Goal: Task Accomplishment & Management: Manage account settings

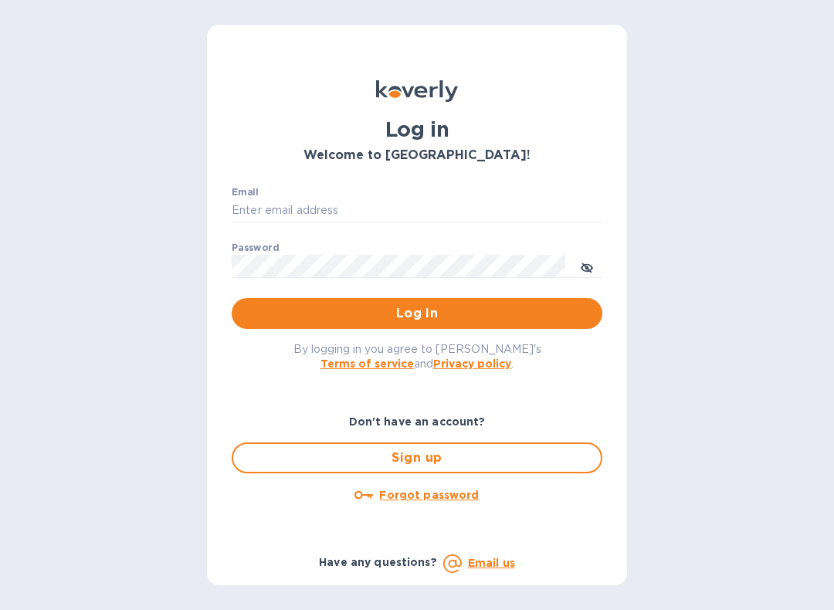
click at [253, 216] on input "Email" at bounding box center [417, 210] width 371 height 23
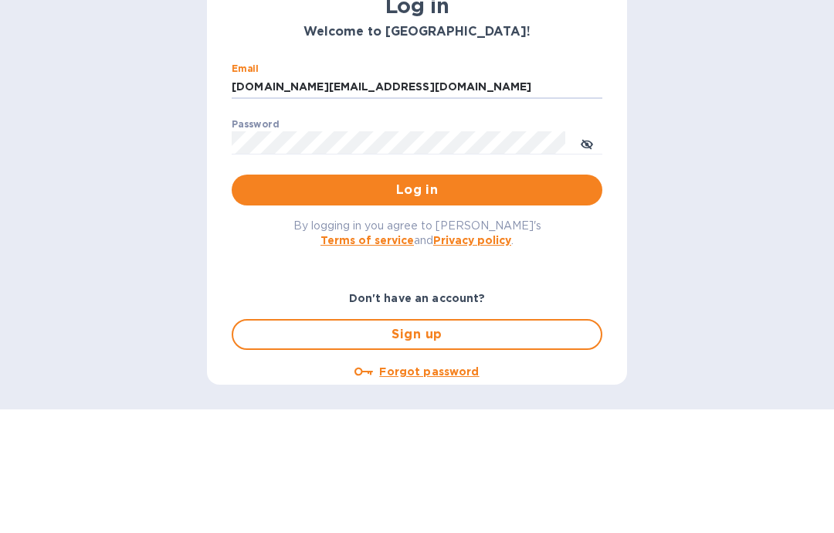
scroll to position [62, 0]
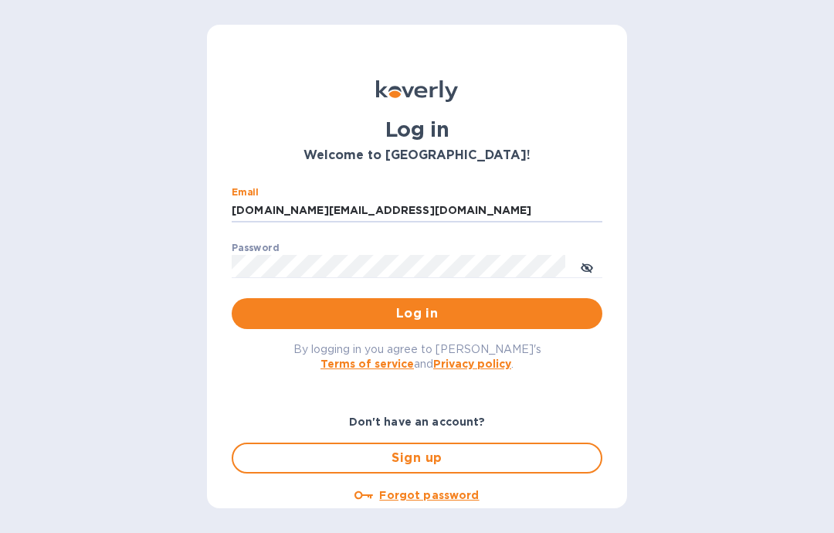
type input "catalystwine.llc@gmail.com"
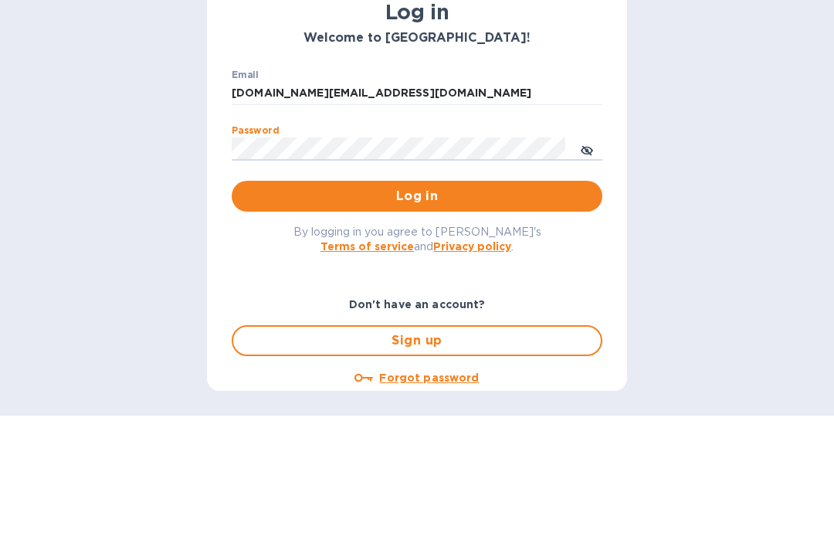
click at [438, 304] on span "Log in" at bounding box center [417, 313] width 346 height 19
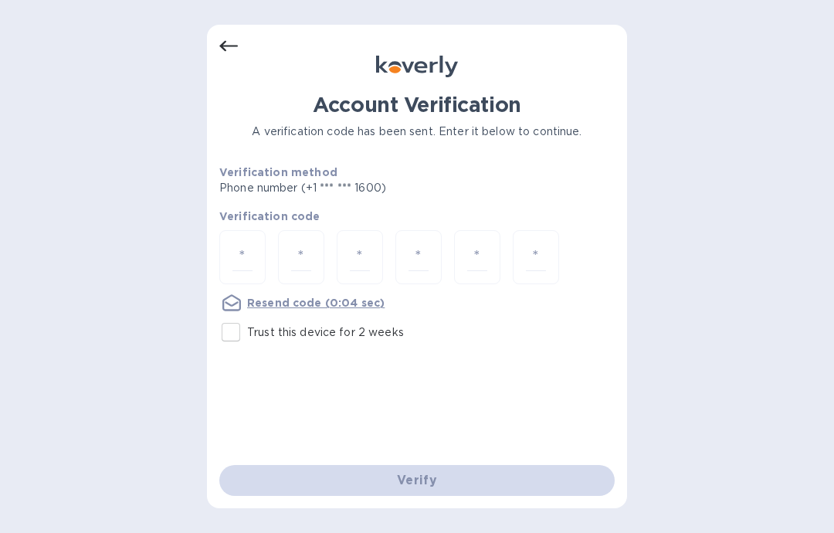
click at [244, 243] on input "number" at bounding box center [243, 257] width 20 height 29
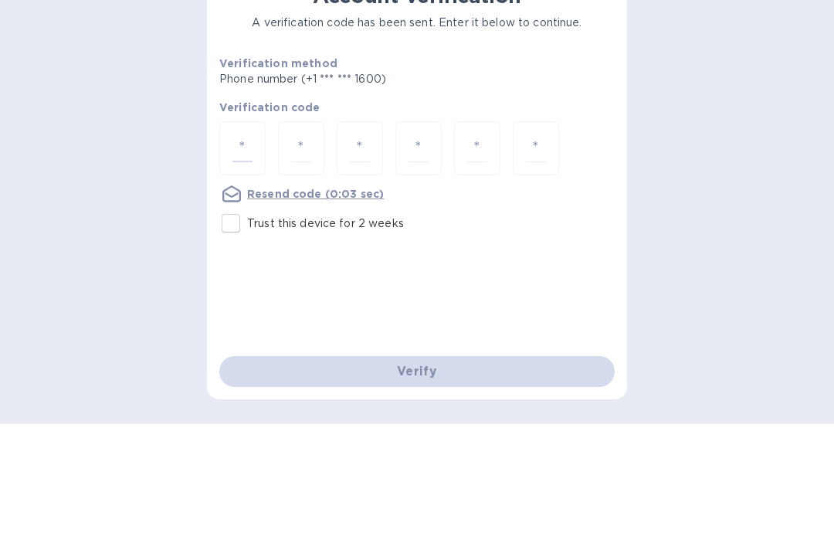
type input "1"
type input "0"
type input "7"
type input "0"
type input "2"
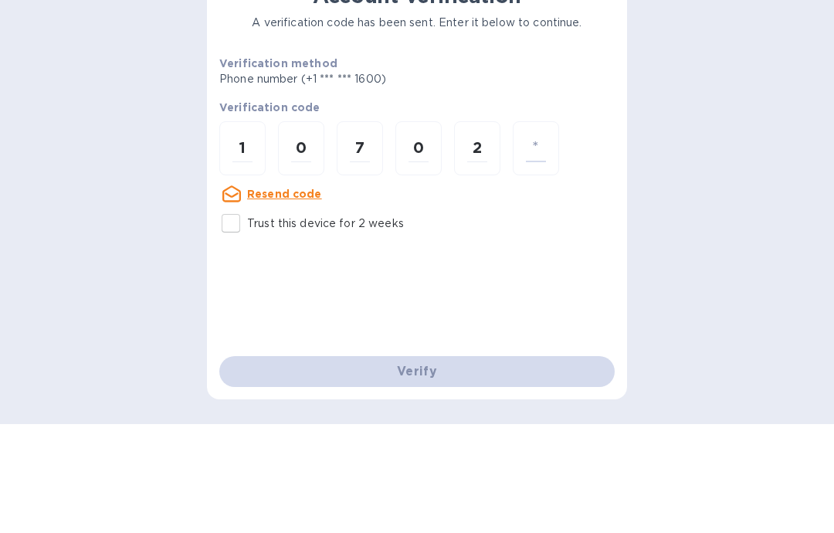
type input "5"
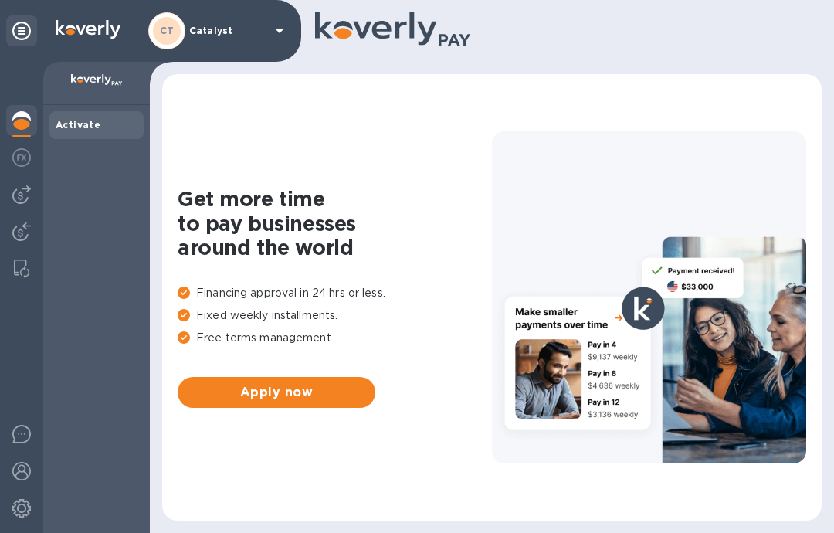
click at [23, 195] on img at bounding box center [21, 194] width 19 height 19
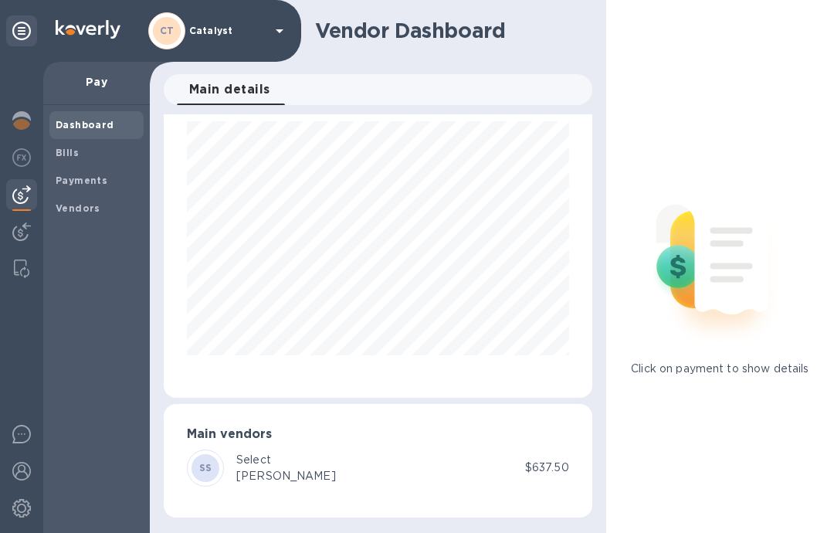
scroll to position [53, 0]
click at [58, 158] on span "Bills" at bounding box center [67, 152] width 23 height 15
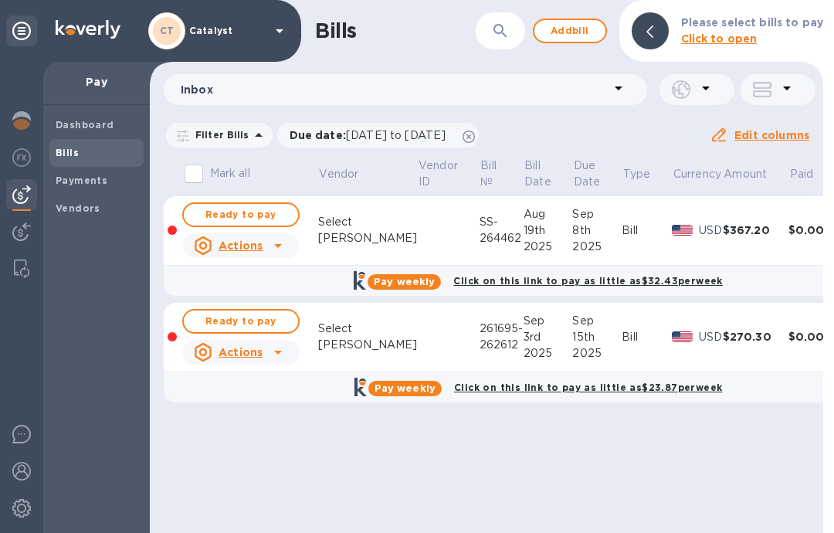
click at [279, 243] on icon at bounding box center [278, 245] width 19 height 19
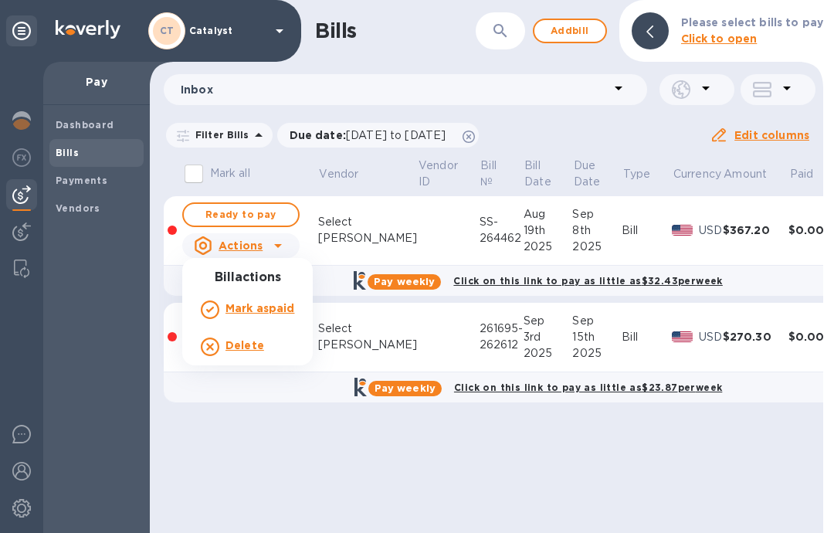
click at [274, 450] on div at bounding box center [417, 266] width 834 height 533
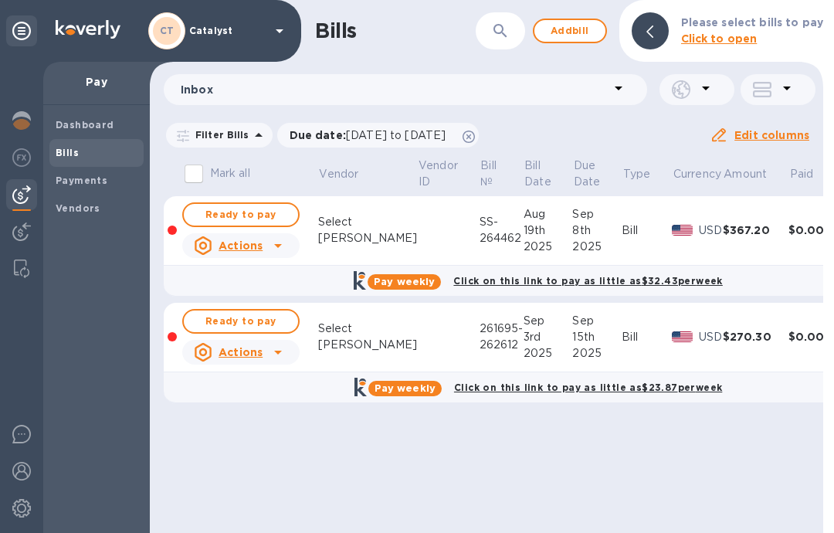
click at [243, 212] on span "Ready to pay" at bounding box center [241, 215] width 90 height 19
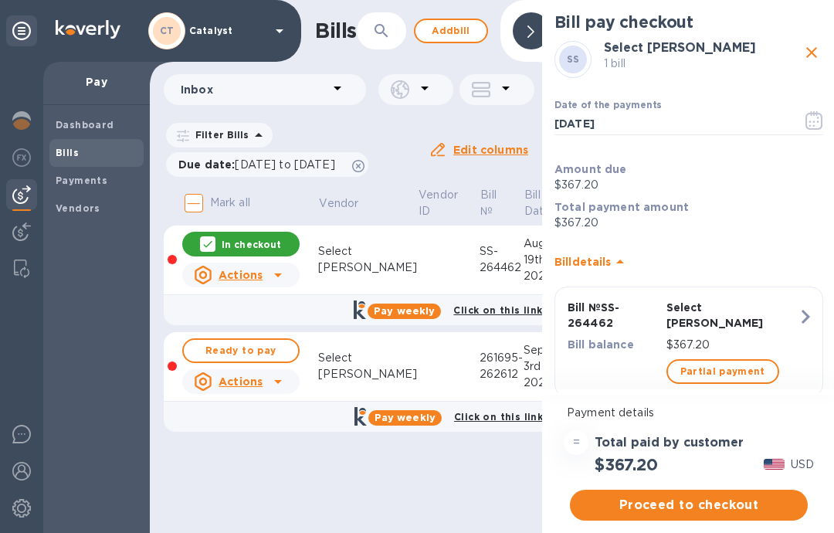
click at [231, 351] on span "Ready to pay" at bounding box center [241, 350] width 90 height 19
checkbox input "true"
click at [668, 502] on span "Proceed to checkout" at bounding box center [689, 505] width 213 height 19
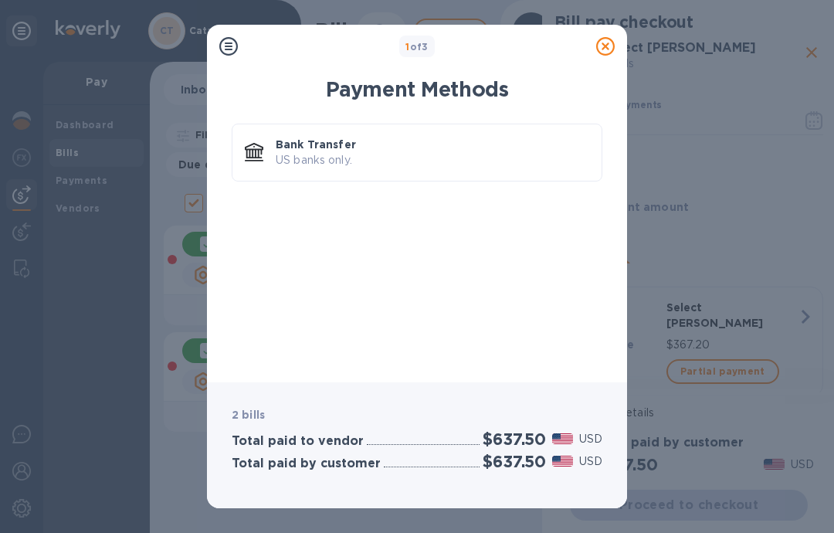
click at [389, 161] on p "US banks only." at bounding box center [433, 160] width 314 height 16
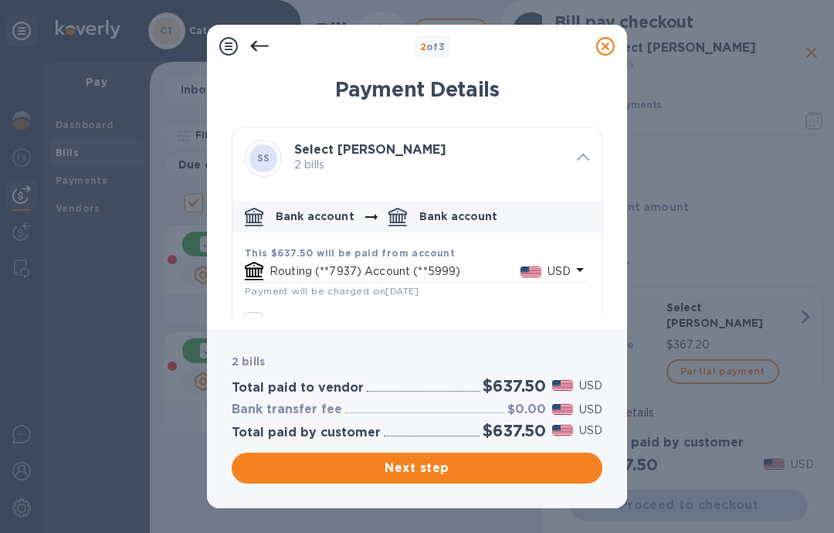
click at [407, 471] on span "Next step" at bounding box center [417, 468] width 346 height 19
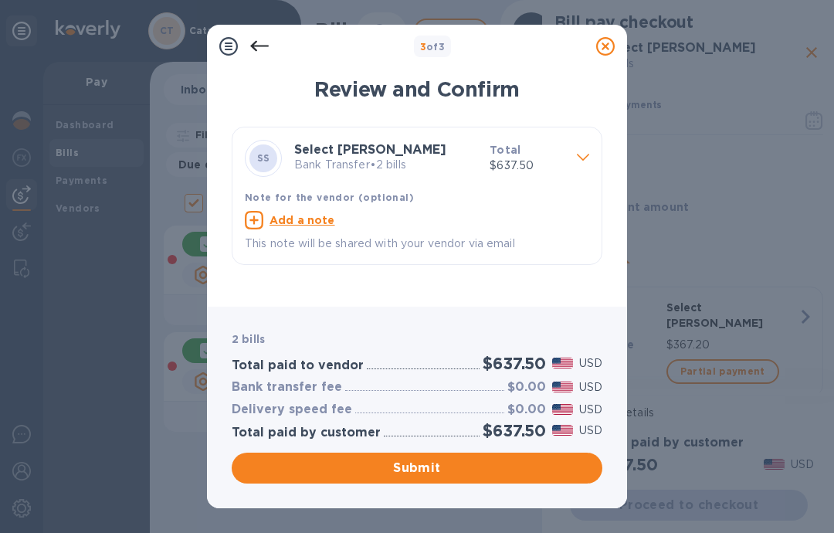
click at [406, 467] on span "Submit" at bounding box center [417, 468] width 346 height 19
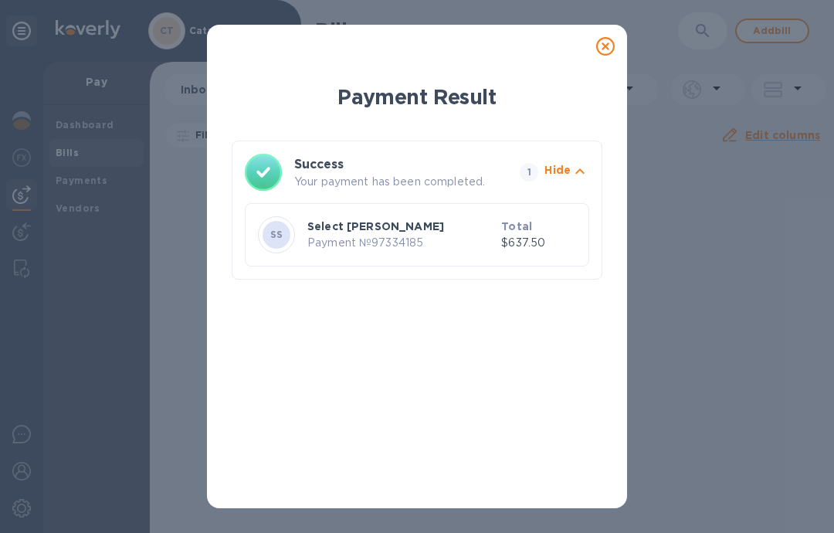
click at [598, 56] on div at bounding box center [605, 46] width 31 height 31
click at [612, 42] on icon at bounding box center [605, 46] width 19 height 19
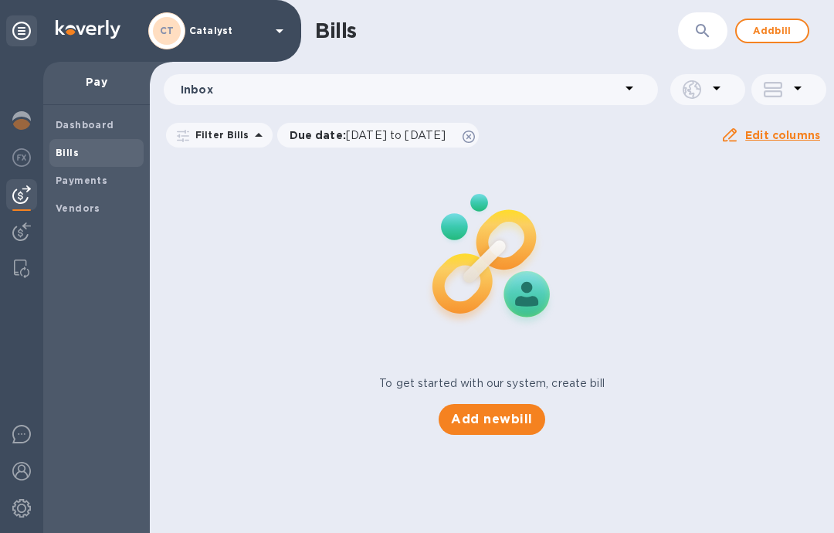
click at [469, 416] on span "Add new bill" at bounding box center [491, 419] width 81 height 19
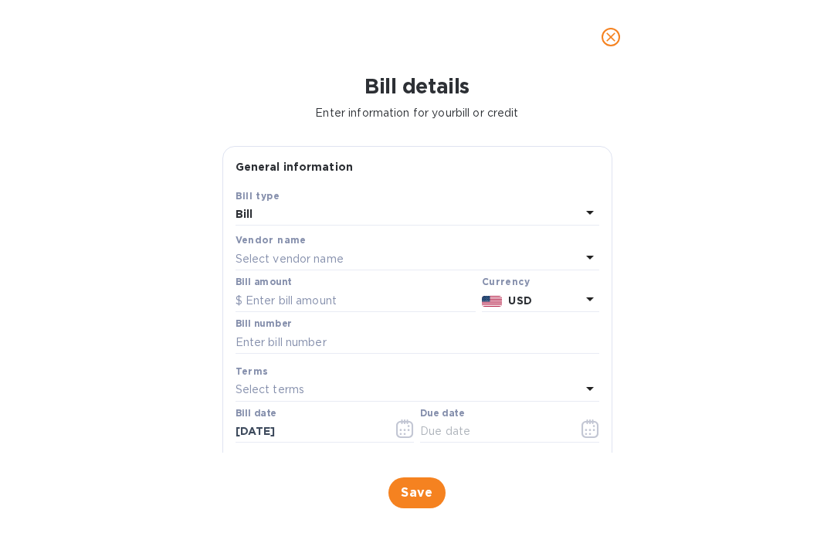
click at [594, 260] on icon at bounding box center [590, 257] width 19 height 19
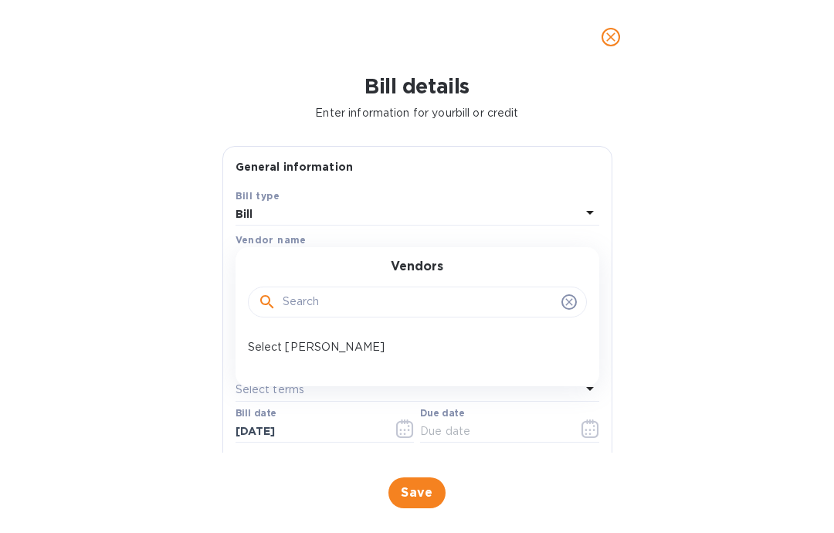
click at [310, 349] on p "Select [PERSON_NAME]" at bounding box center [411, 347] width 327 height 16
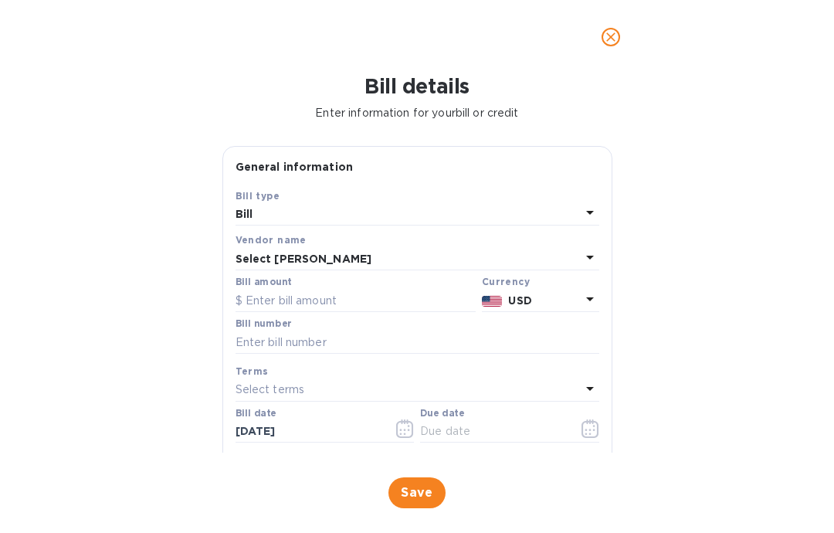
click at [324, 302] on input "text" at bounding box center [356, 300] width 240 height 23
type input "932.16"
click at [332, 353] on input "text" at bounding box center [418, 342] width 364 height 23
type input "SS-267051"
click at [463, 433] on input "text" at bounding box center [493, 431] width 146 height 23
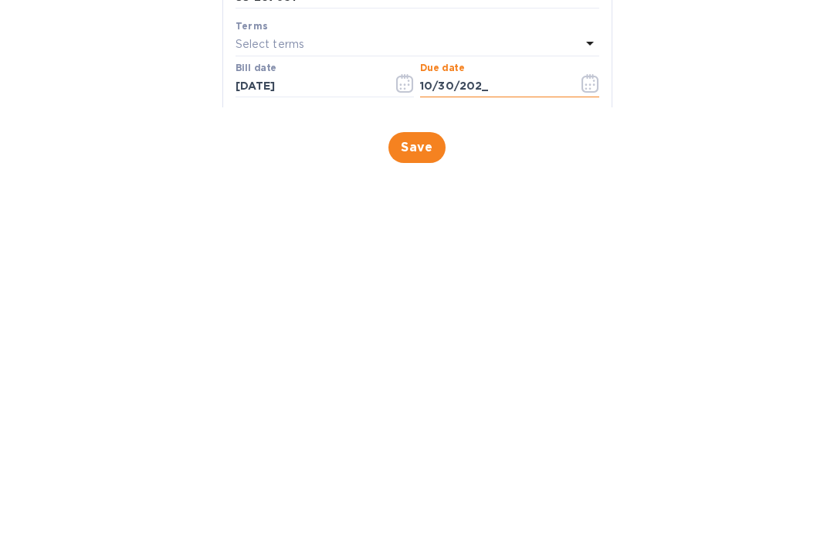
type input "[DATE]"
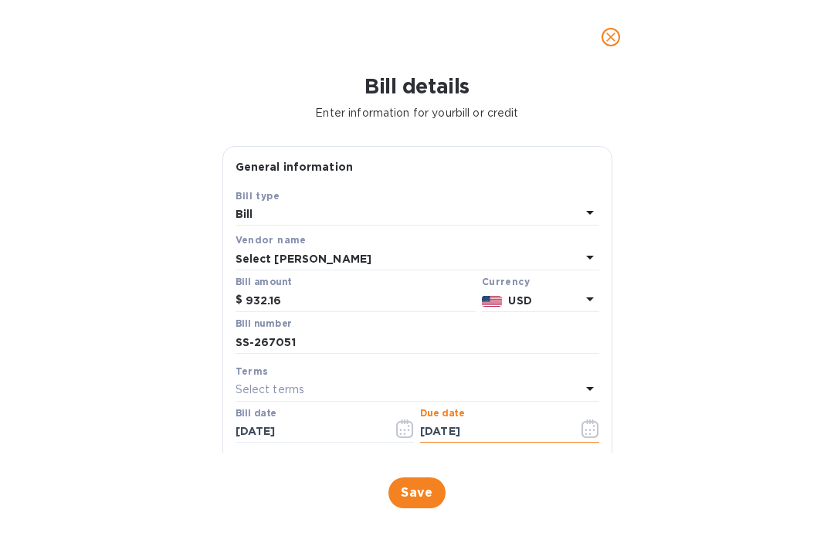
click at [421, 485] on span "Save" at bounding box center [417, 493] width 32 height 19
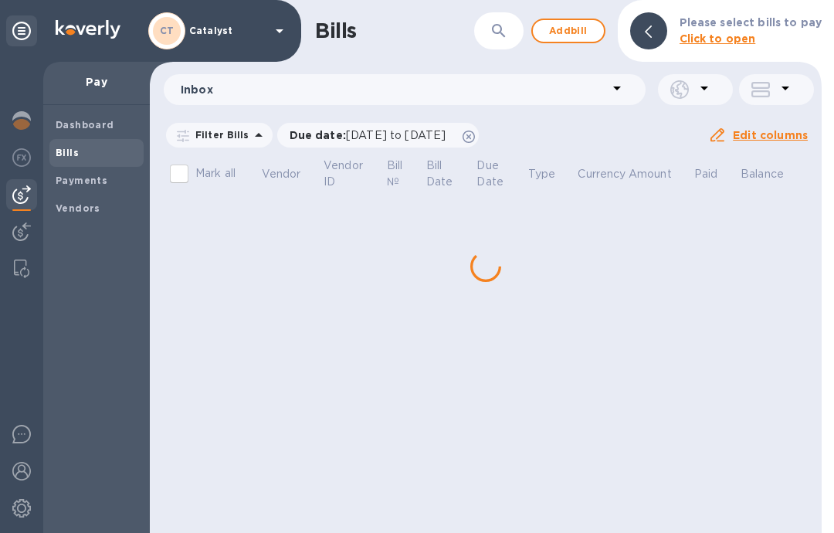
click at [576, 34] on span "Add bill" at bounding box center [568, 31] width 46 height 19
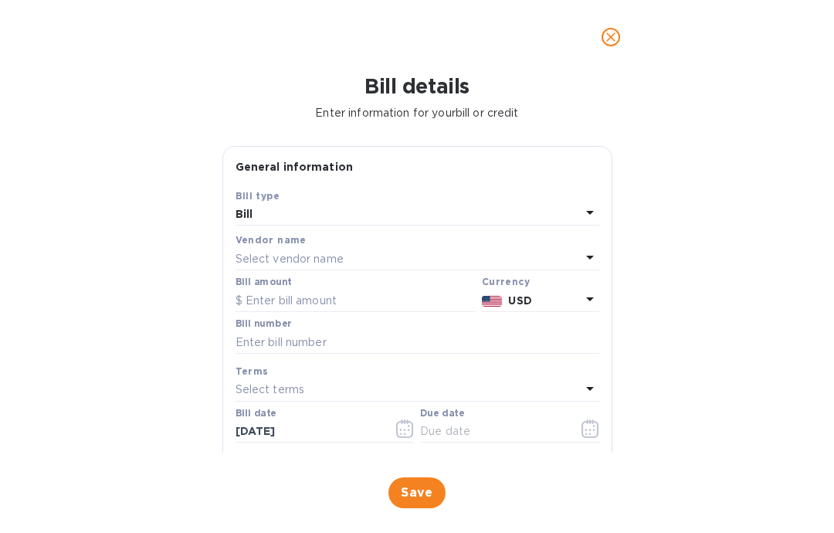
click at [579, 257] on div "Select vendor name" at bounding box center [408, 259] width 345 height 22
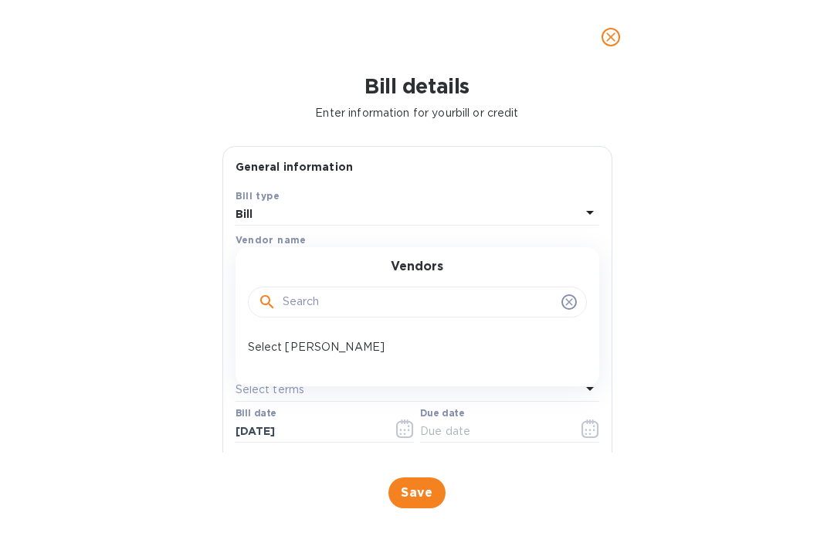
click at [305, 355] on div "Select [PERSON_NAME]" at bounding box center [411, 347] width 339 height 29
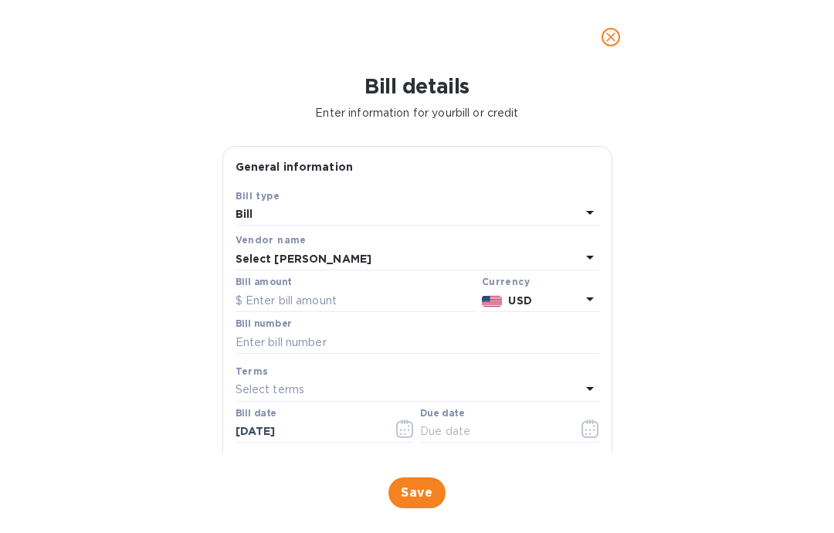
click at [302, 301] on input "text" at bounding box center [356, 300] width 240 height 23
type input "668.10"
click at [299, 344] on input "text" at bounding box center [418, 342] width 364 height 23
type input "SS-265690"
click at [469, 432] on input "text" at bounding box center [493, 431] width 146 height 23
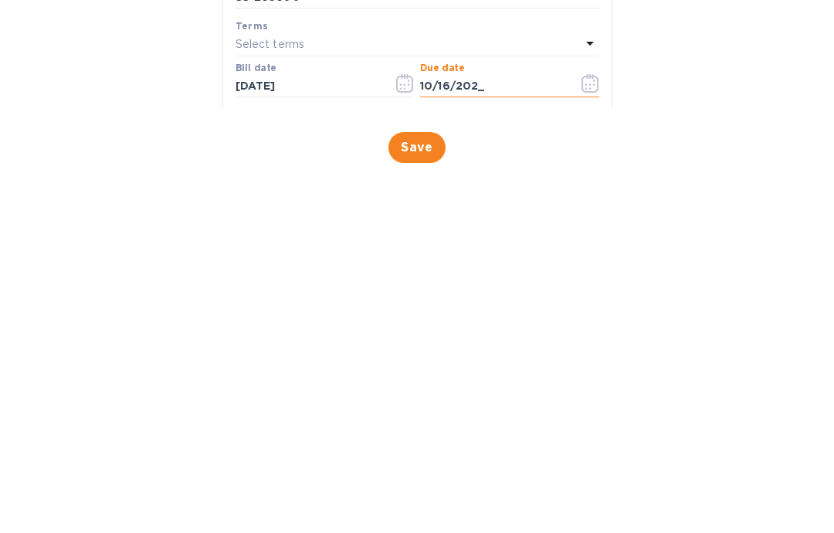
type input "[DATE]"
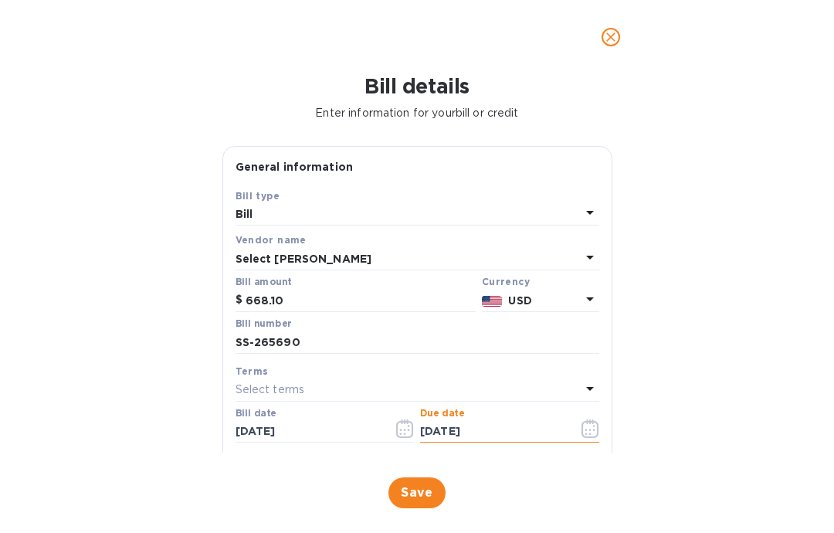
click at [412, 492] on span "Save" at bounding box center [417, 493] width 32 height 19
